Goal: Information Seeking & Learning: Learn about a topic

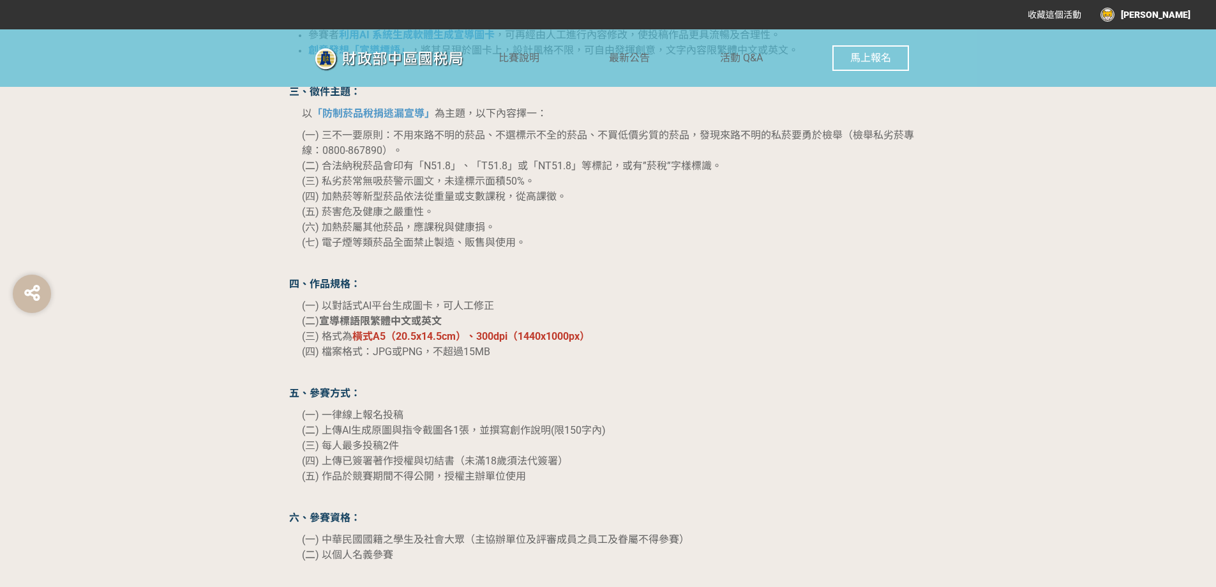
scroll to position [1149, 0]
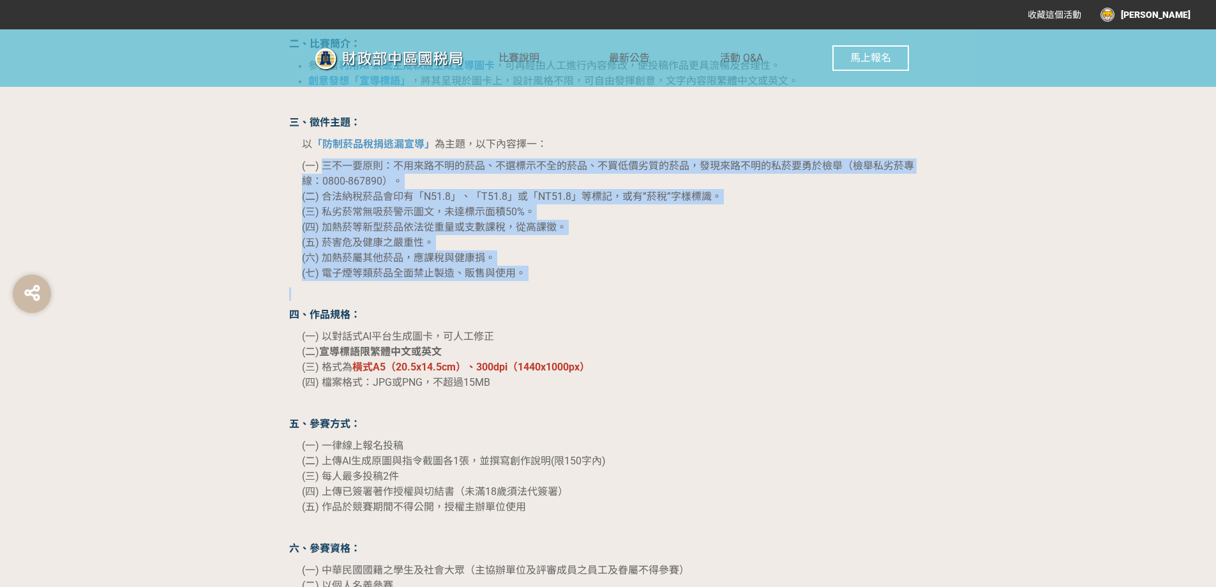
drag, startPoint x: 325, startPoint y: 167, endPoint x: 533, endPoint y: 283, distance: 237.8
click at [531, 278] on p "(一) 三不一要原則：不用來路不明的菸品、不選標示不全的菸品、不買低價劣質的菸品，發現來路不明的私菸要勇於檢舉（檢舉私劣菸專線：0800-867890）。 (…" at bounding box center [615, 219] width 626 height 123
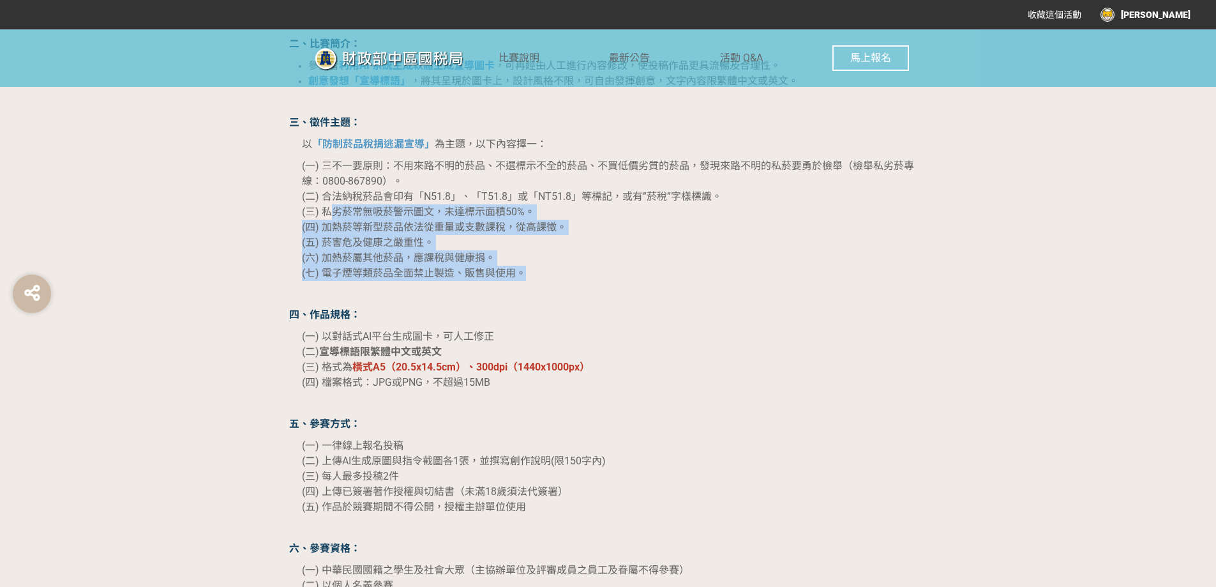
drag, startPoint x: 529, startPoint y: 278, endPoint x: 331, endPoint y: 211, distance: 209.0
click at [331, 211] on p "(一) 三不一要原則：不用來路不明的菸品、不選標示不全的菸品、不買低價劣質的菸品，發現來路不明的私菸要勇於檢舉（檢舉私劣菸專線：0800-867890）。 (…" at bounding box center [615, 219] width 626 height 123
click at [331, 211] on span "(三) 私劣菸常無吸菸警示圖文，未達標示面積50%。" at bounding box center [418, 212] width 233 height 12
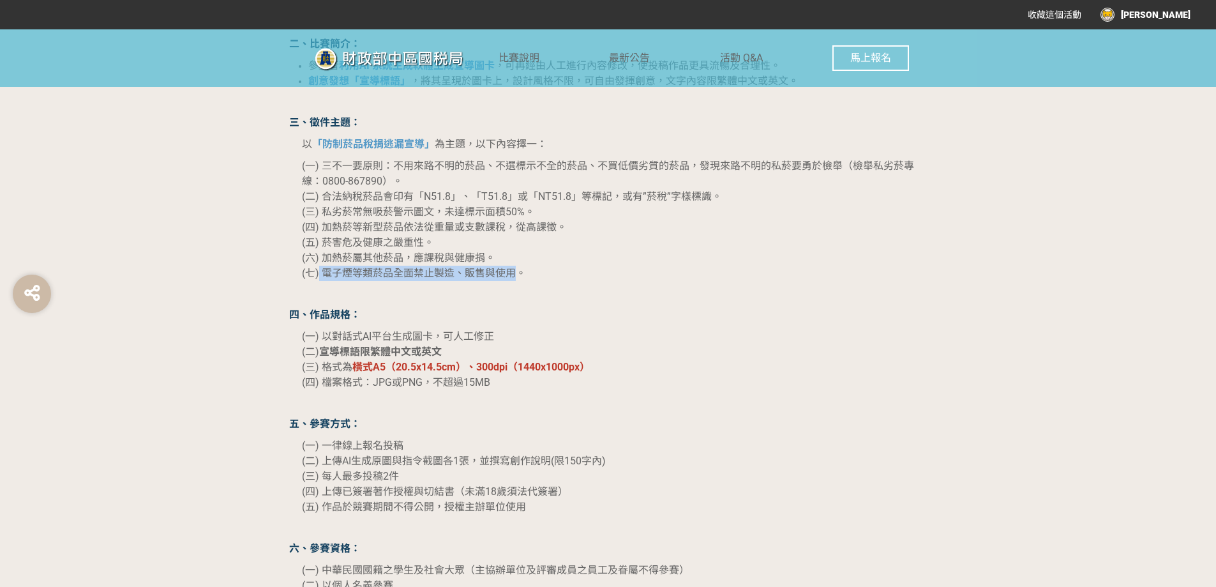
drag, startPoint x: 319, startPoint y: 271, endPoint x: 518, endPoint y: 279, distance: 198.7
click at [518, 279] on span "(七) 電子煙等類菸品全面禁止製造、販售與使用。" at bounding box center [414, 273] width 224 height 12
click at [413, 273] on span "(七) 電子煙等類菸品全面禁止製造、販售與使用。" at bounding box center [414, 273] width 224 height 12
drag, startPoint x: 326, startPoint y: 270, endPoint x: 515, endPoint y: 273, distance: 189.7
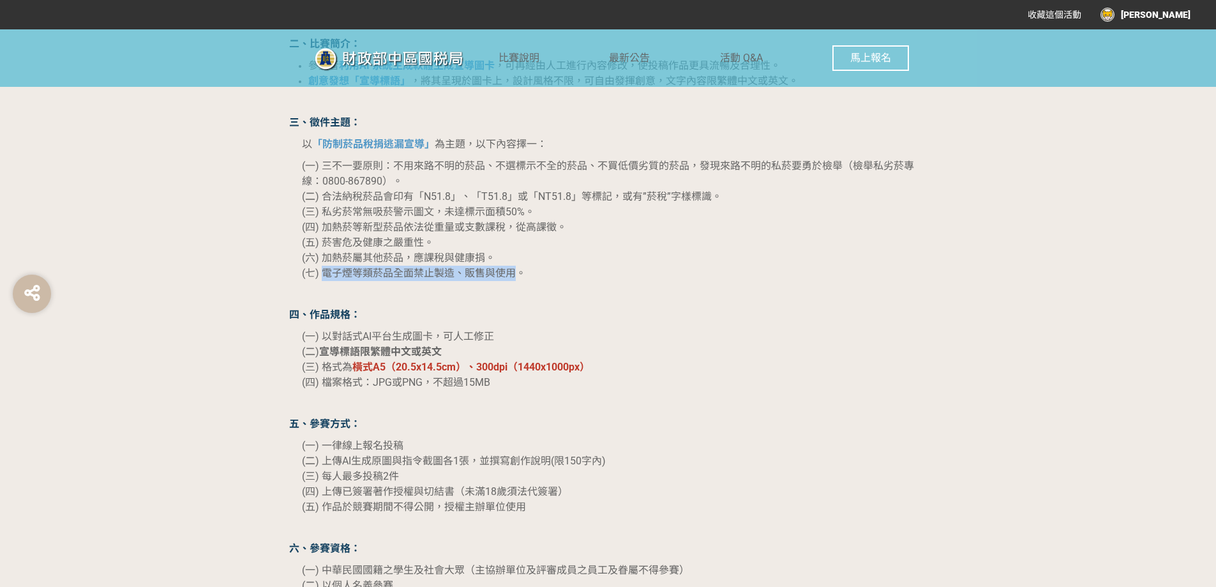
click at [515, 273] on span "(七) 電子煙等類菸品全面禁止製造、販售與使用。" at bounding box center [414, 273] width 224 height 12
copy span "電子煙等類菸品全面禁止製造、販售與使用"
click at [499, 253] on p "(一) 三不一要原則：不用來路不明的菸品、不選標示不全的菸品、不買低價劣質的菸品，發現來路不明的私菸要勇於檢舉（檢舉私劣菸專線：0800-867890）。 (…" at bounding box center [615, 219] width 626 height 123
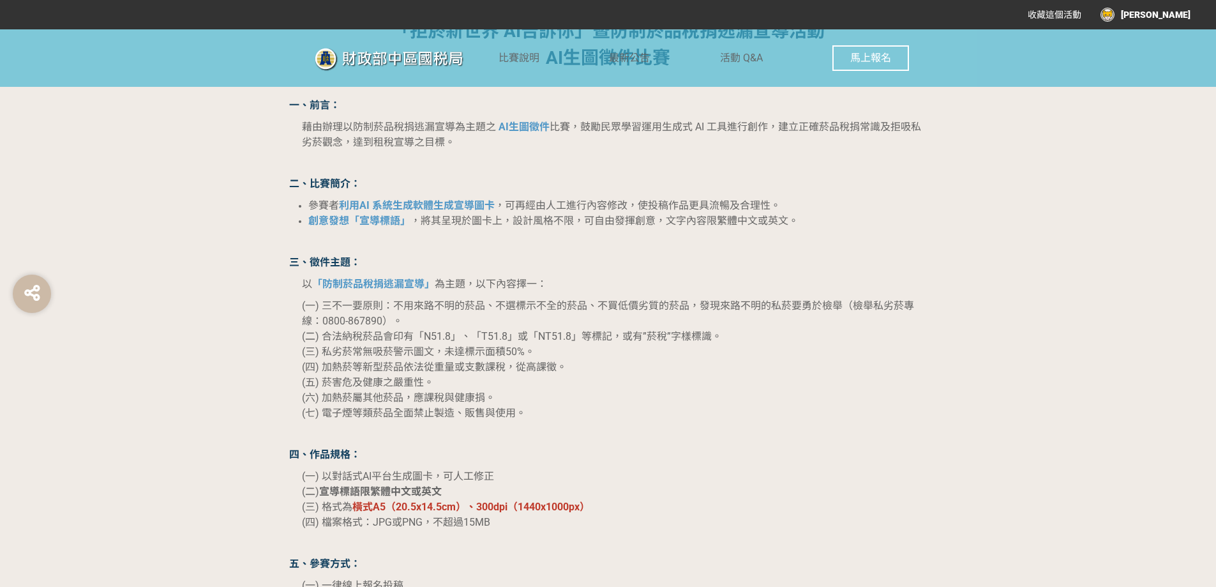
scroll to position [1022, 0]
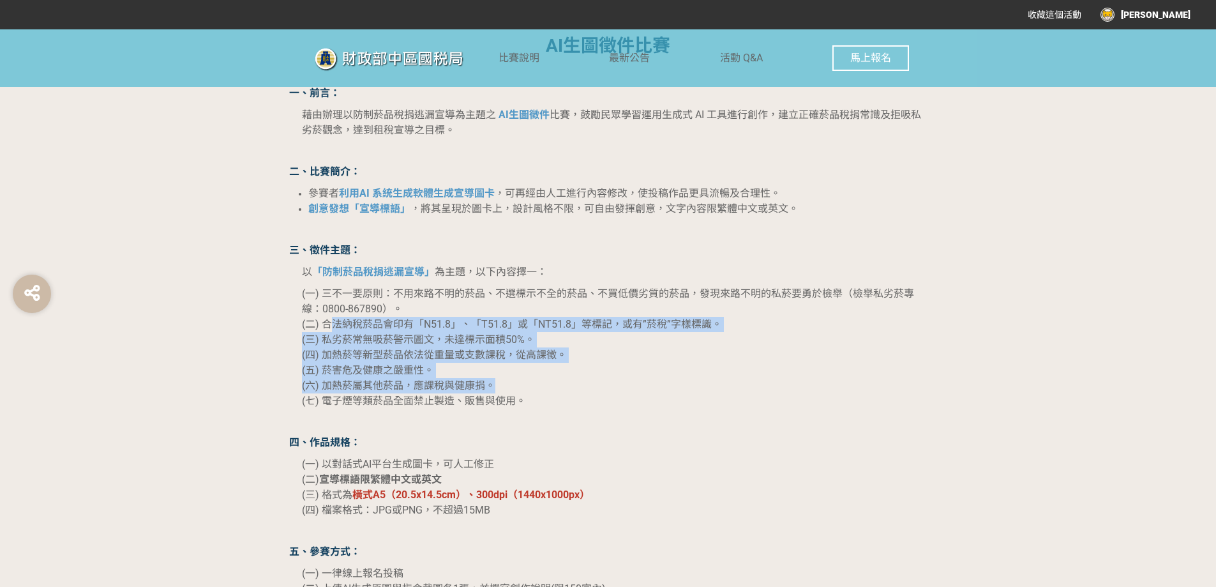
drag, startPoint x: 336, startPoint y: 324, endPoint x: 571, endPoint y: 393, distance: 245.7
click at [571, 393] on p "(一) 三不一要原則：不用來路不明的菸品、不選標示不全的菸品、不買低價劣質的菸品，發現來路不明的私菸要勇於檢舉（檢舉私劣菸專線：0800-867890）。 (…" at bounding box center [615, 347] width 626 height 123
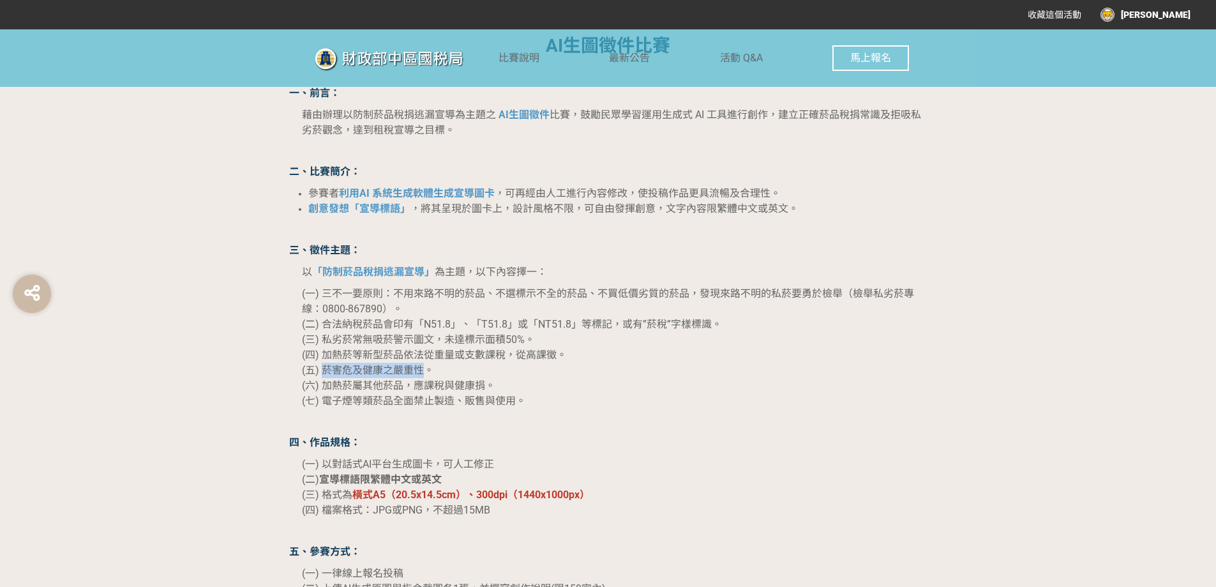
drag, startPoint x: 428, startPoint y: 368, endPoint x: 324, endPoint y: 373, distance: 103.5
click at [324, 373] on span "(五) 菸害危及健康之嚴重性。" at bounding box center [368, 370] width 132 height 12
drag, startPoint x: 324, startPoint y: 373, endPoint x: 424, endPoint y: 367, distance: 99.8
click at [424, 367] on span "(五) 菸害危及健康之嚴重性。" at bounding box center [368, 370] width 132 height 12
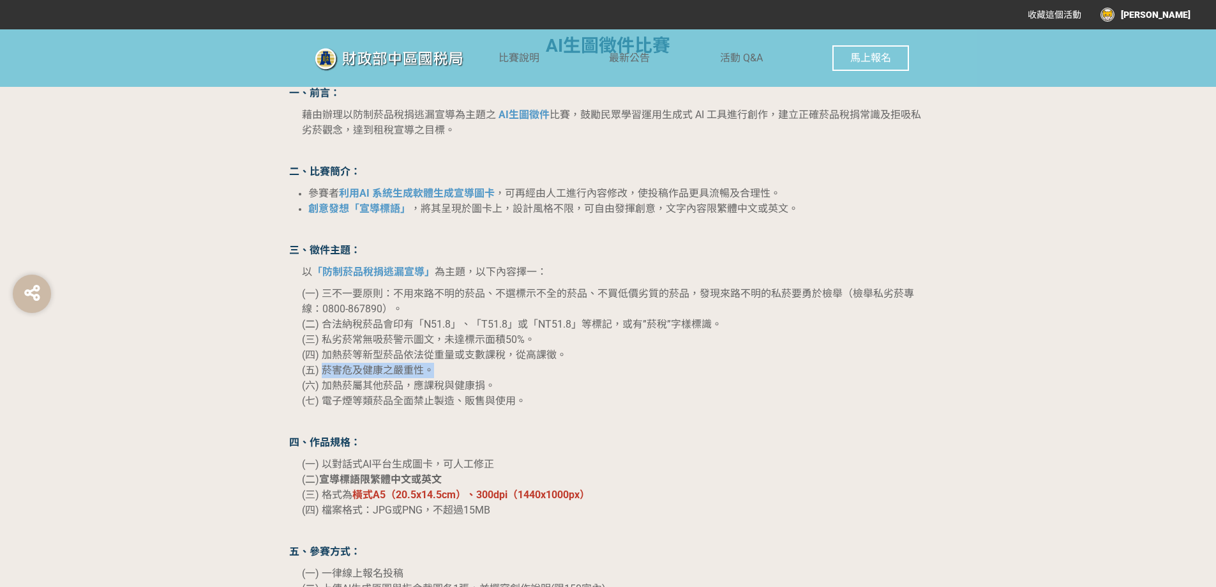
click at [424, 367] on span "(五) 菸害危及健康之嚴重性。" at bounding box center [368, 370] width 132 height 12
drag, startPoint x: 424, startPoint y: 367, endPoint x: 319, endPoint y: 370, distance: 104.8
click at [319, 370] on span "(五) 菸害危及健康之嚴重性。" at bounding box center [368, 370] width 132 height 12
drag, startPoint x: 325, startPoint y: 372, endPoint x: 430, endPoint y: 375, distance: 104.8
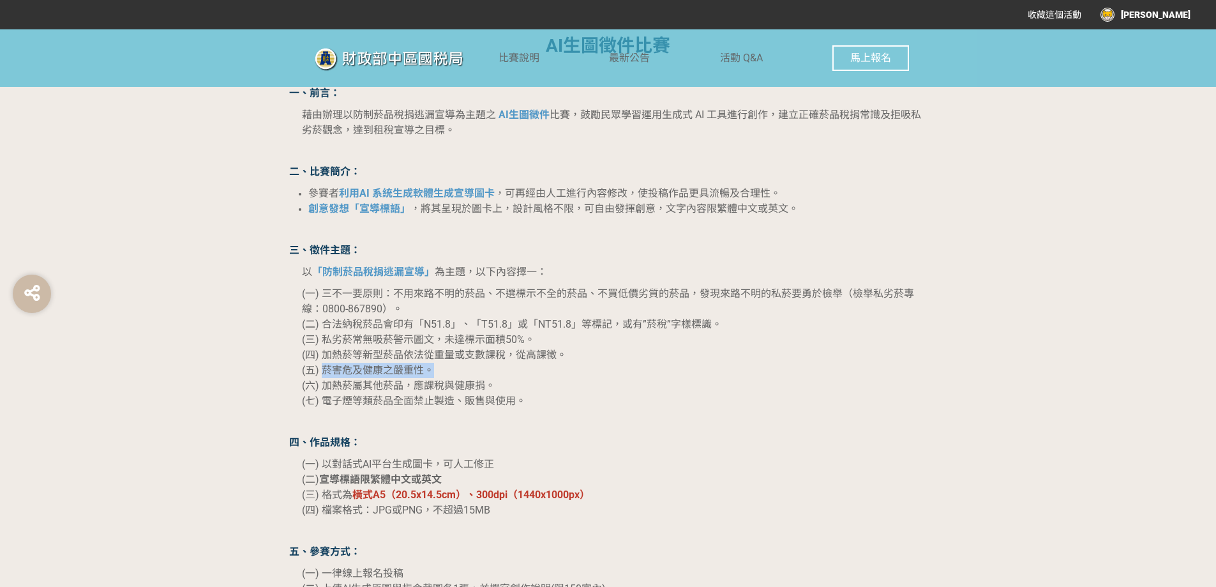
click at [430, 375] on span "(五) 菸害危及健康之嚴重性。" at bounding box center [368, 370] width 132 height 12
drag, startPoint x: 322, startPoint y: 374, endPoint x: 440, endPoint y: 376, distance: 118.1
click at [440, 376] on p "(一) 三不一要原則：不用來路不明的菸品、不選標示不全的菸品、不買低價劣質的菸品，發現來路不明的私菸要勇於檢舉（檢舉私劣菸專線：0800-867890）。 (…" at bounding box center [615, 347] width 626 height 123
copy span "菸害危及健康之嚴重性。"
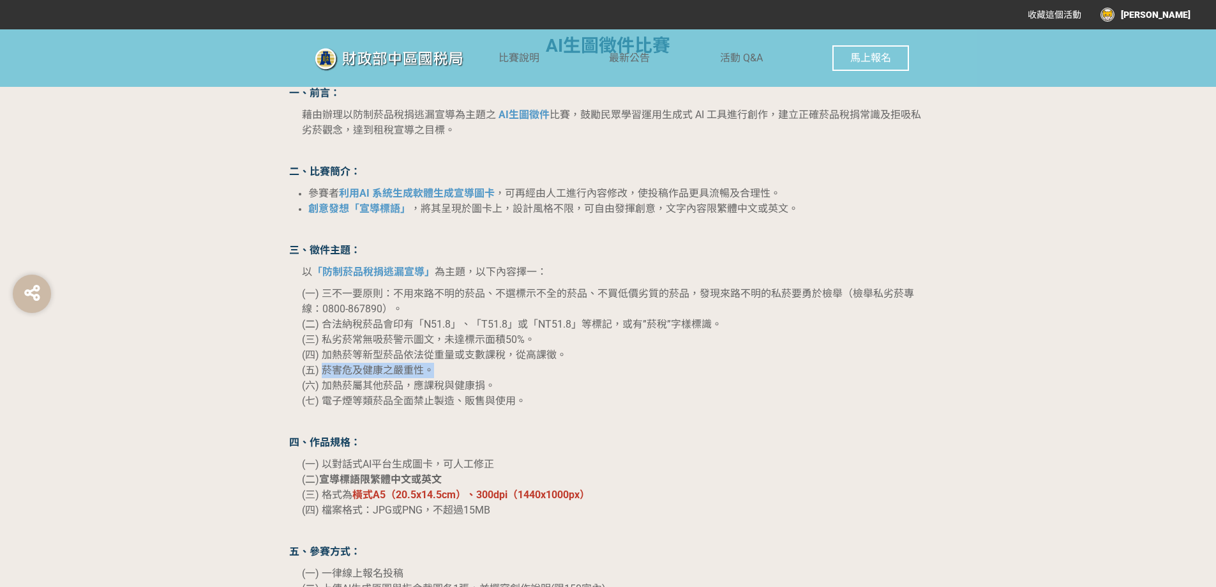
copy span "菸害危及健康之嚴重性。"
click at [424, 398] on span "(七) 電子煙等類菸品全面禁止製造、販售與使用。" at bounding box center [414, 401] width 224 height 12
drag, startPoint x: 344, startPoint y: 373, endPoint x: 505, endPoint y: 409, distance: 164.8
click at [505, 409] on p "(一) 三不一要原則：不用來路不明的菸品、不選標示不全的菸品、不買低價劣質的菸品，發現來路不明的私菸要勇於檢舉（檢舉私劣菸專線：0800-867890）。 (…" at bounding box center [615, 347] width 626 height 123
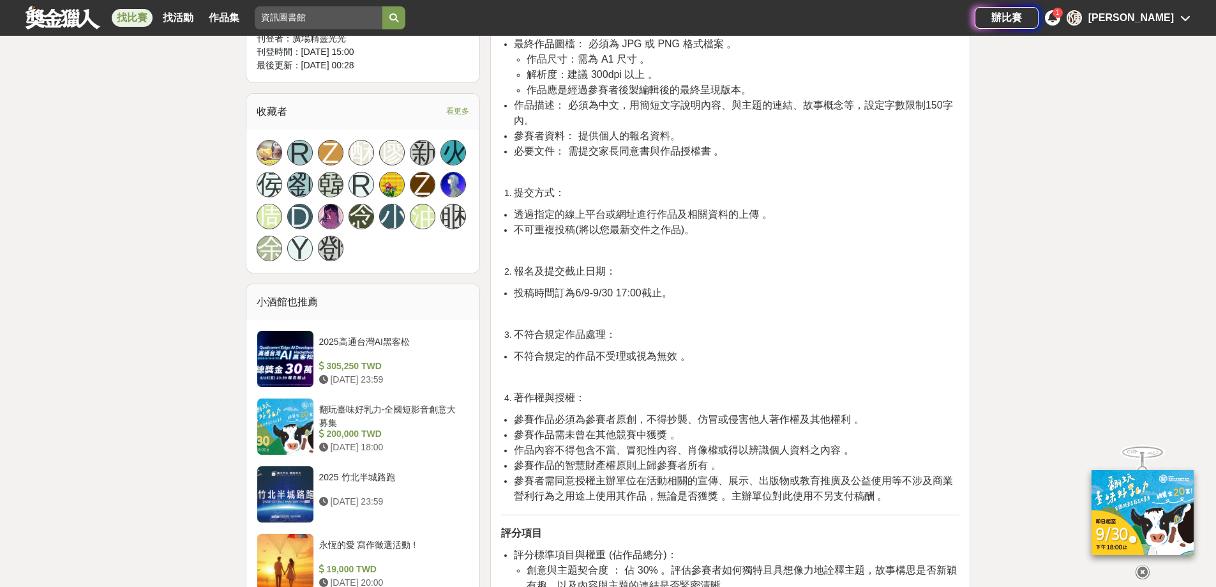
scroll to position [830, 0]
